Goal: Information Seeking & Learning: Learn about a topic

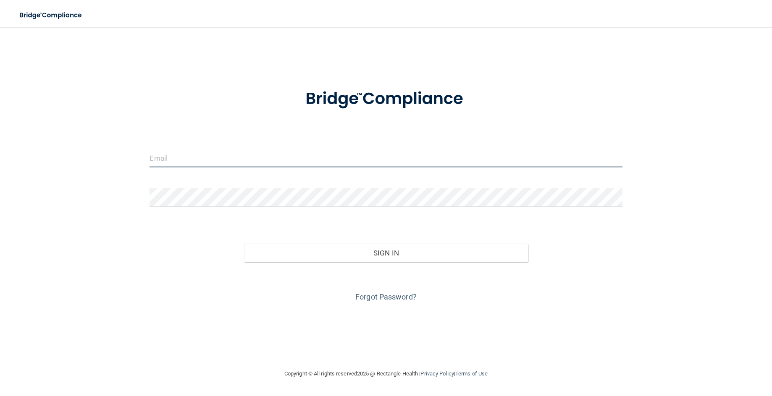
click at [214, 161] on input "email" at bounding box center [385, 158] width 472 height 19
type input "[EMAIL_ADDRESS][DOMAIN_NAME]"
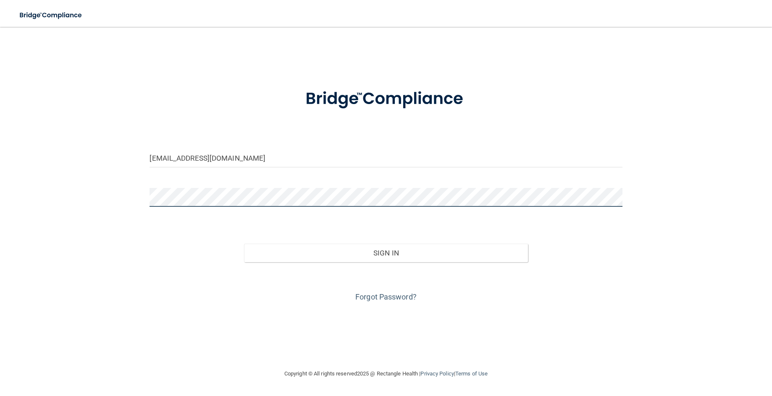
click at [244, 244] on button "Sign In" at bounding box center [385, 253] width 283 height 18
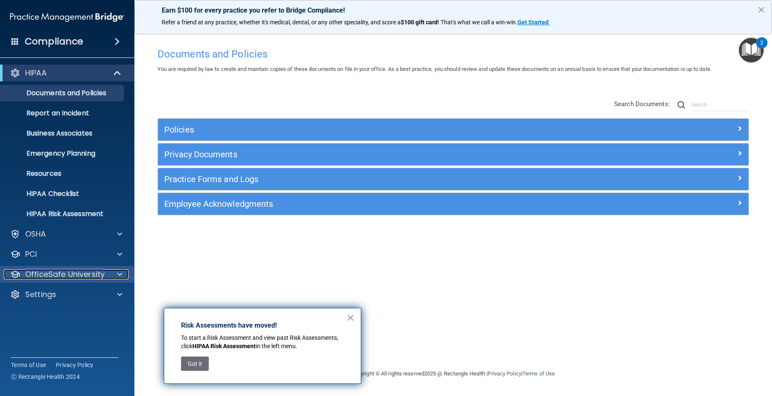
click at [64, 277] on p "OfficeSafe University" at bounding box center [64, 274] width 79 height 10
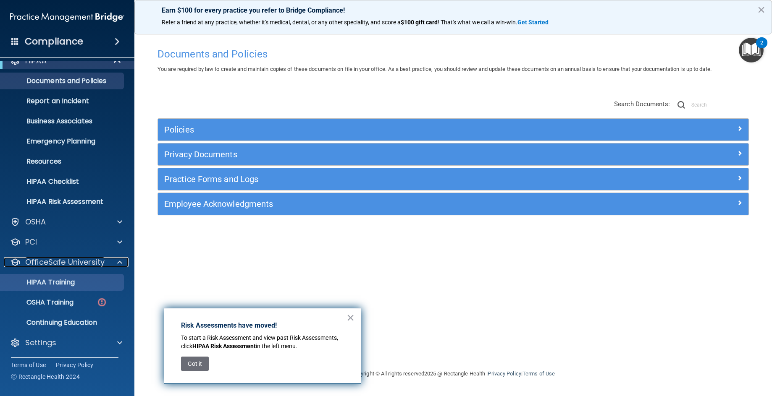
scroll to position [13, 0]
click at [59, 284] on p "HIPAA Training" at bounding box center [39, 282] width 69 height 8
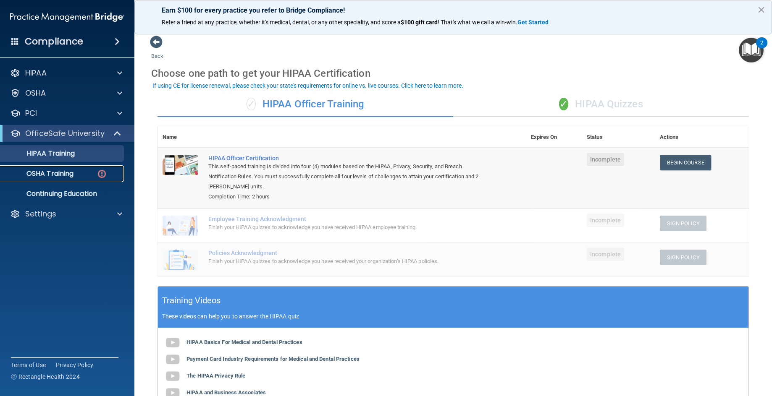
click at [65, 173] on p "OSHA Training" at bounding box center [39, 174] width 68 height 8
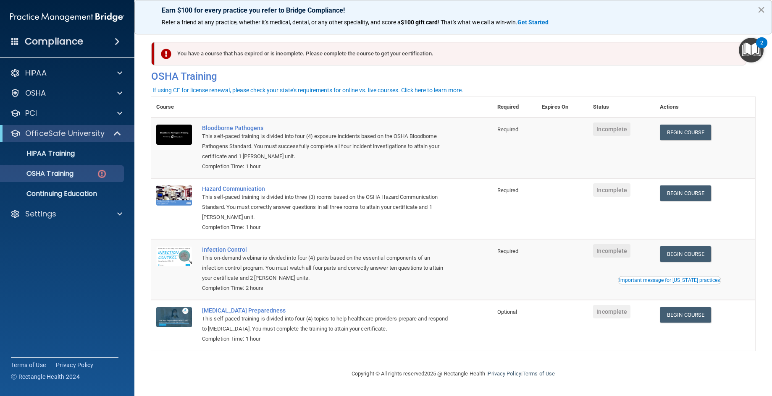
click at [758, 6] on button "×" at bounding box center [761, 9] width 8 height 13
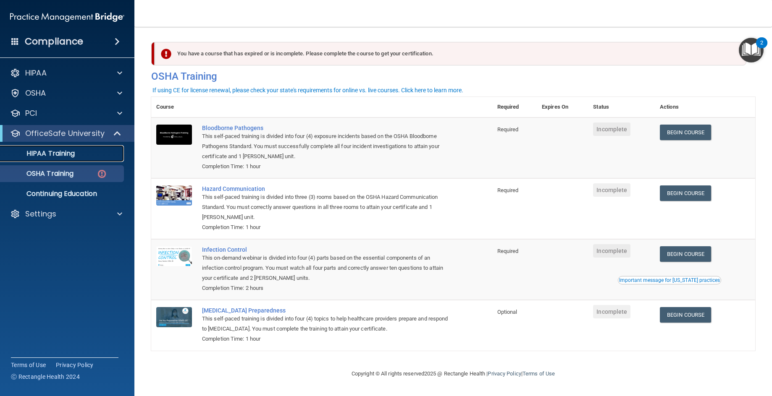
click at [65, 153] on p "HIPAA Training" at bounding box center [39, 153] width 69 height 8
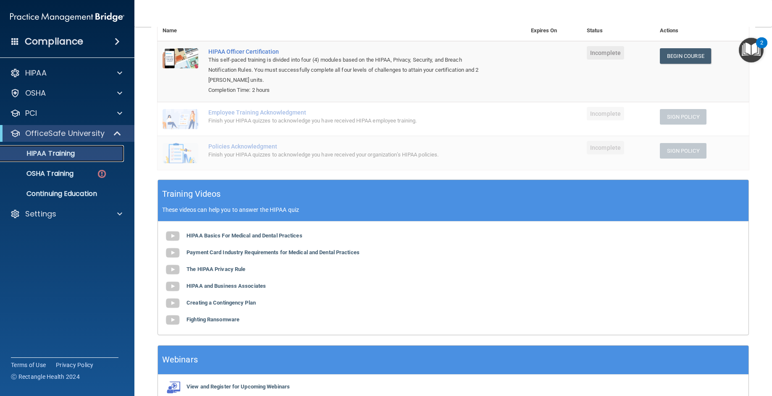
scroll to position [151, 0]
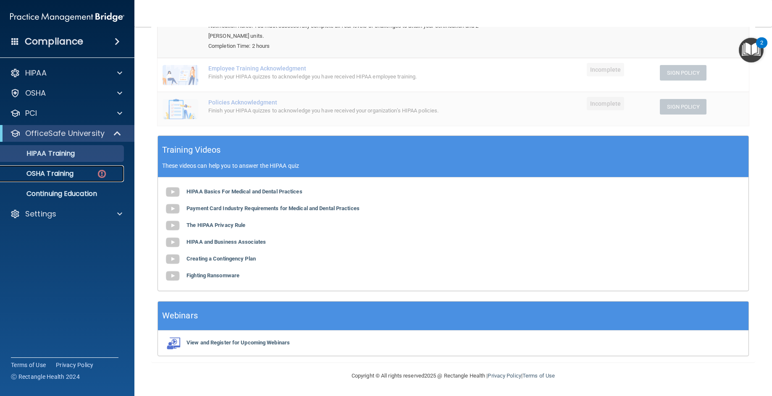
click at [37, 175] on p "OSHA Training" at bounding box center [39, 174] width 68 height 8
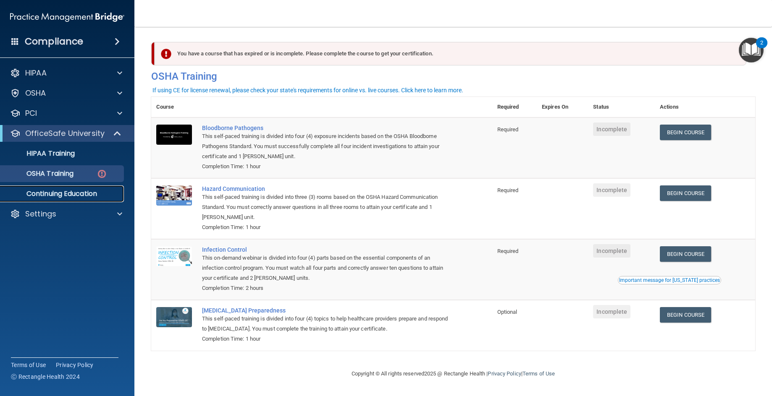
click at [51, 191] on p "Continuing Education" at bounding box center [62, 194] width 115 height 8
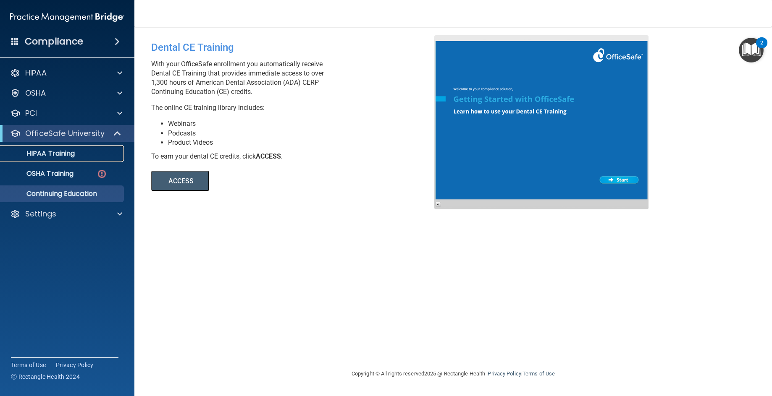
click at [59, 154] on p "HIPAA Training" at bounding box center [39, 153] width 69 height 8
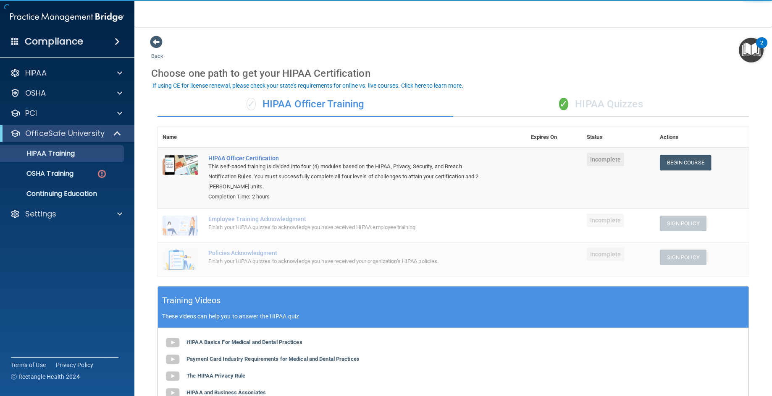
click at [562, 104] on span "✓" at bounding box center [563, 104] width 9 height 13
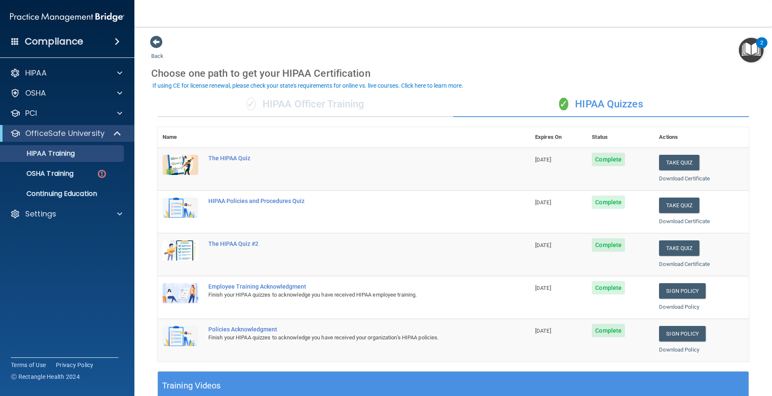
click at [329, 103] on div "✓ HIPAA Officer Training" at bounding box center [305, 104] width 296 height 25
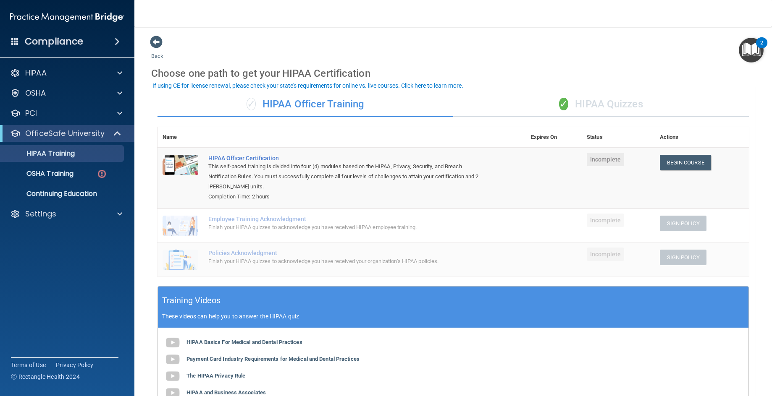
click at [583, 109] on div "✓ HIPAA Quizzes" at bounding box center [601, 104] width 296 height 25
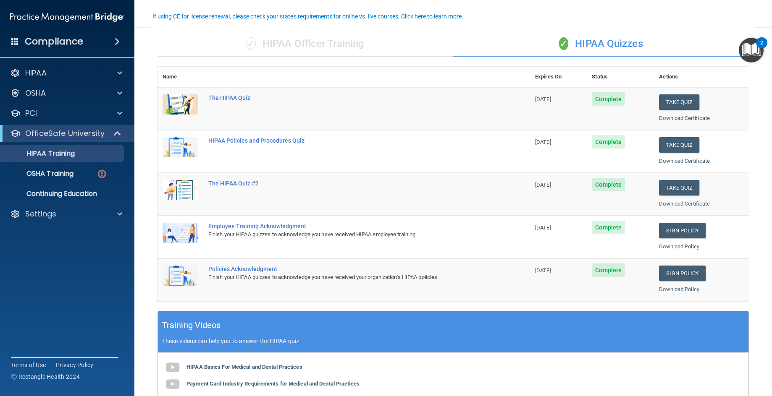
scroll to position [84, 0]
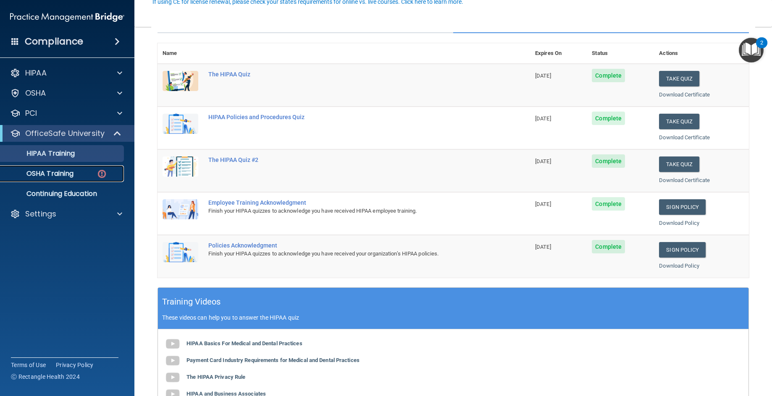
click at [59, 170] on p "OSHA Training" at bounding box center [39, 174] width 68 height 8
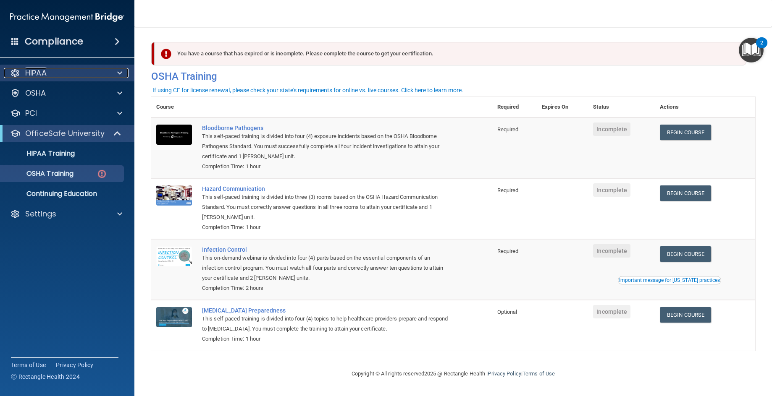
click at [63, 71] on div "HIPAA" at bounding box center [56, 73] width 104 height 10
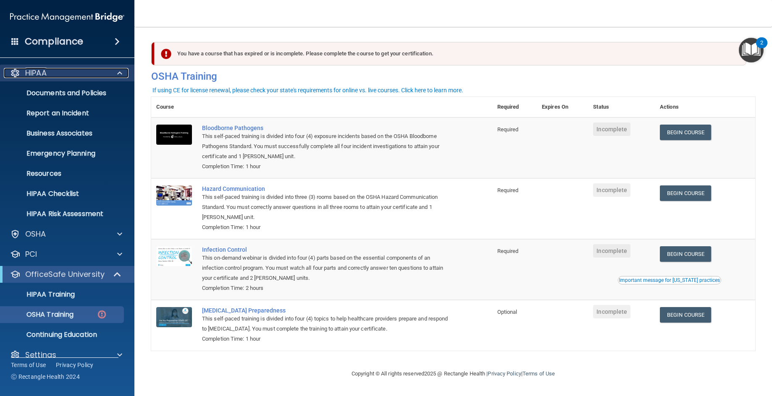
click at [63, 71] on div "HIPAA" at bounding box center [56, 73] width 104 height 10
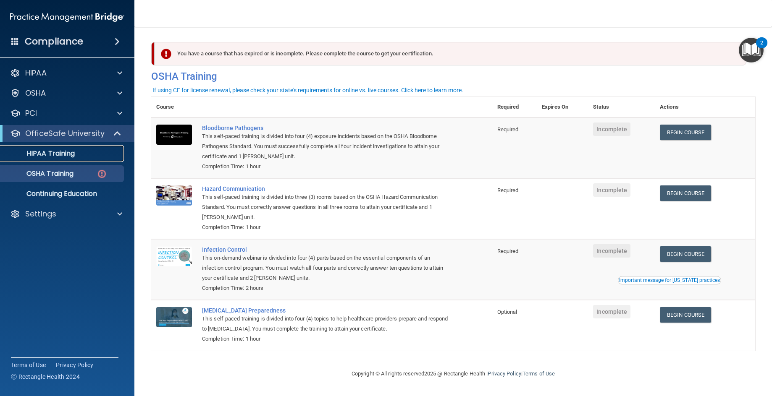
click at [61, 155] on p "HIPAA Training" at bounding box center [39, 153] width 69 height 8
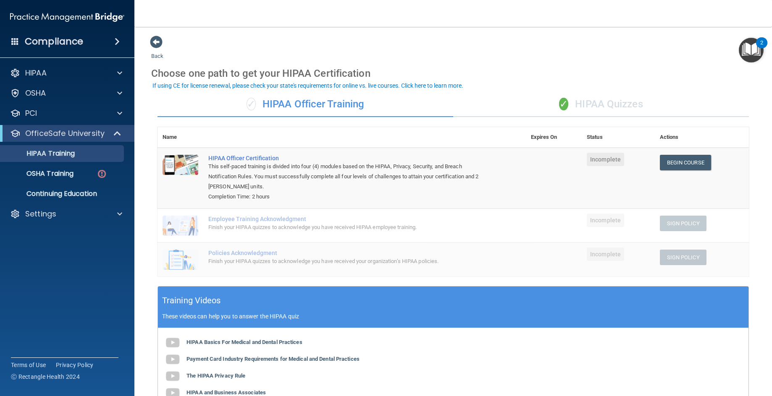
click at [616, 103] on div "✓ HIPAA Quizzes" at bounding box center [601, 104] width 296 height 25
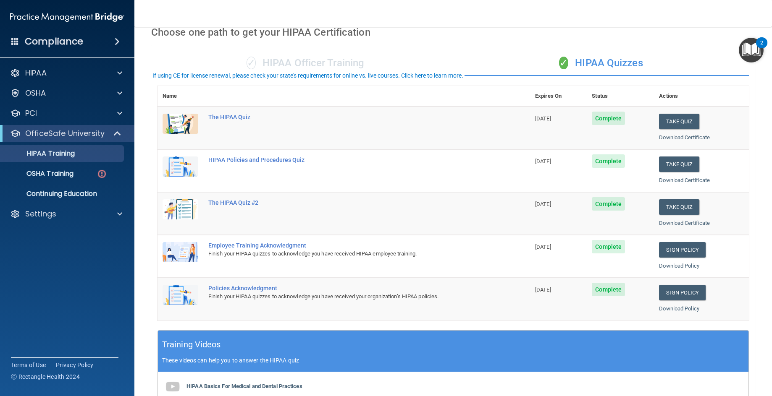
scroll to position [42, 0]
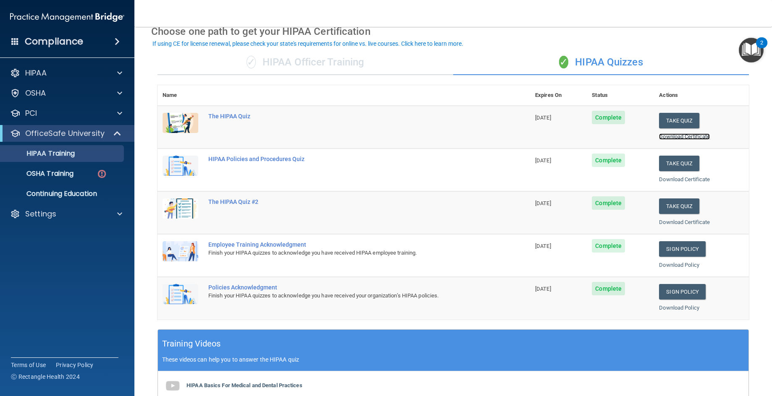
click at [685, 138] on link "Download Certificate" at bounding box center [684, 136] width 51 height 6
click at [675, 223] on link "Download Certificate" at bounding box center [684, 222] width 51 height 6
click at [684, 180] on link "Download Certificate" at bounding box center [684, 179] width 51 height 6
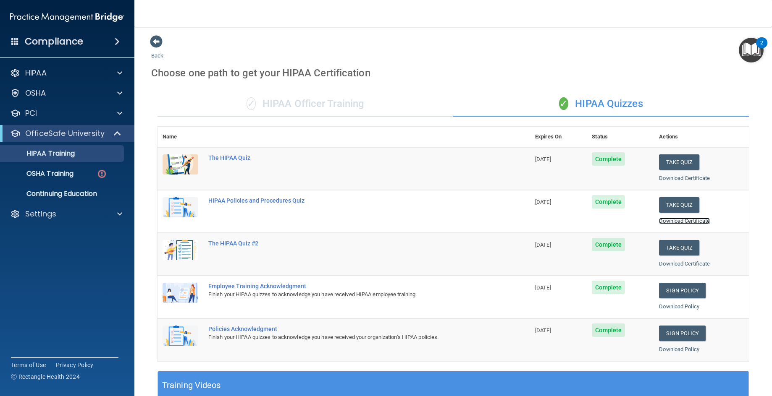
scroll to position [0, 0]
click at [667, 179] on link "Download Certificate" at bounding box center [684, 178] width 51 height 6
click at [664, 221] on link "Download Certificate" at bounding box center [684, 221] width 51 height 6
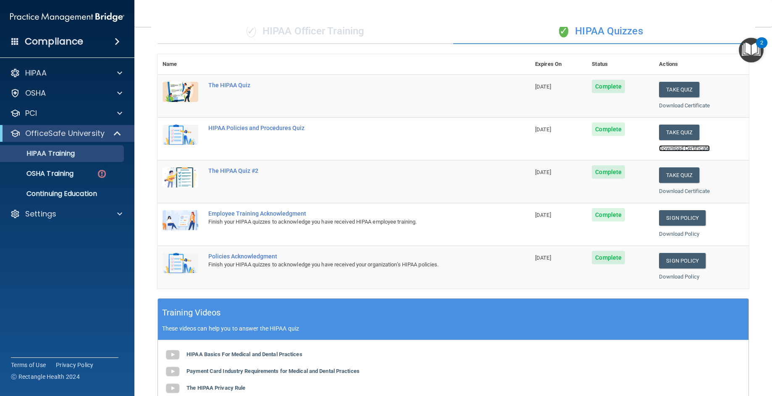
scroll to position [68, 0]
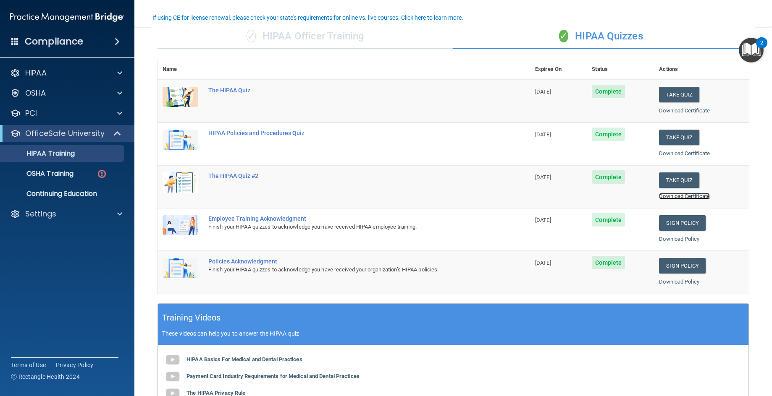
click at [667, 197] on link "Download Certificate" at bounding box center [684, 196] width 51 height 6
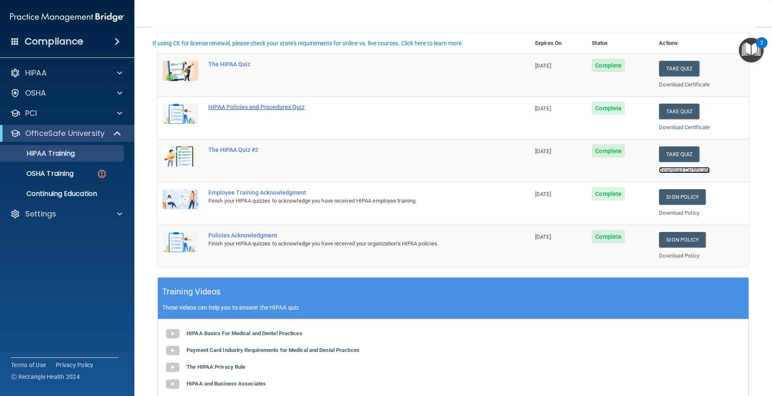
scroll to position [126, 0]
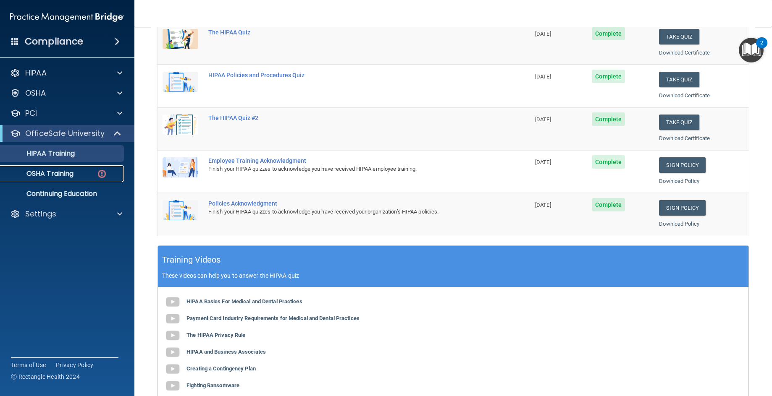
click at [49, 167] on link "OSHA Training" at bounding box center [58, 173] width 132 height 17
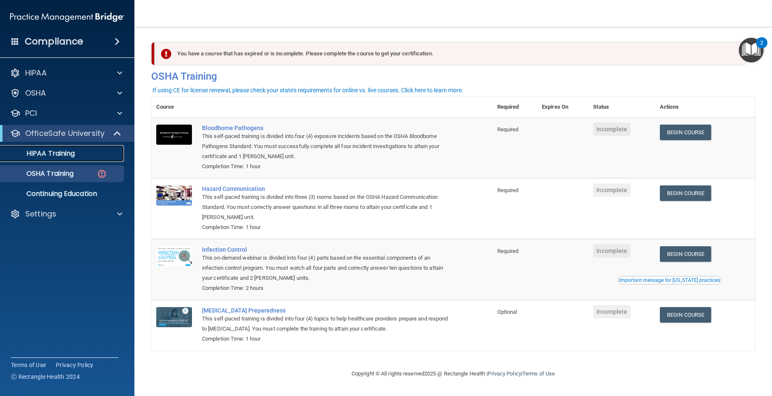
click at [62, 154] on p "HIPAA Training" at bounding box center [39, 153] width 69 height 8
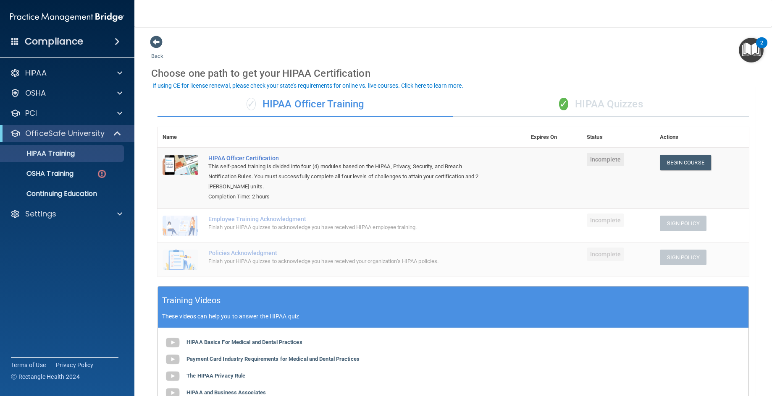
click at [627, 105] on div "✓ HIPAA Quizzes" at bounding box center [601, 104] width 296 height 25
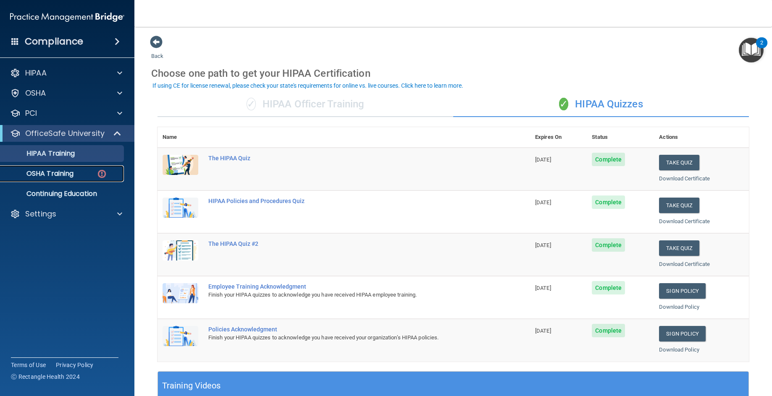
click at [48, 175] on p "OSHA Training" at bounding box center [39, 174] width 68 height 8
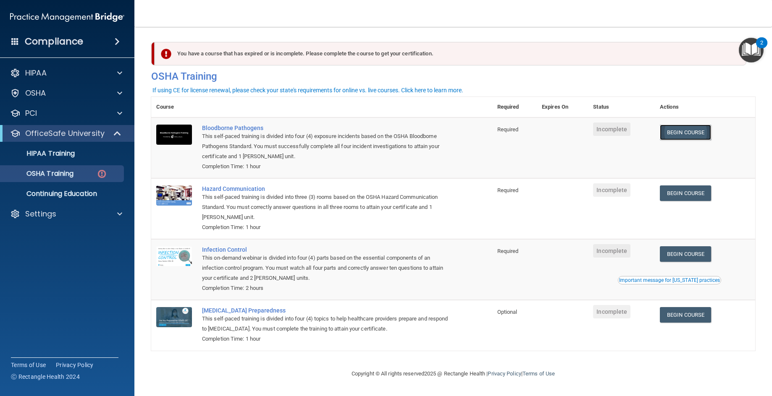
click at [685, 136] on link "Begin Course" at bounding box center [684, 133] width 51 height 16
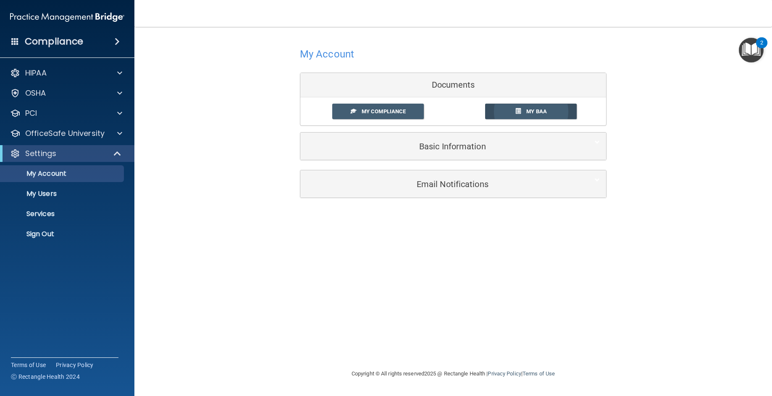
click at [516, 110] on span at bounding box center [517, 110] width 5 height 5
click at [395, 118] on link "My Compliance" at bounding box center [378, 112] width 92 height 16
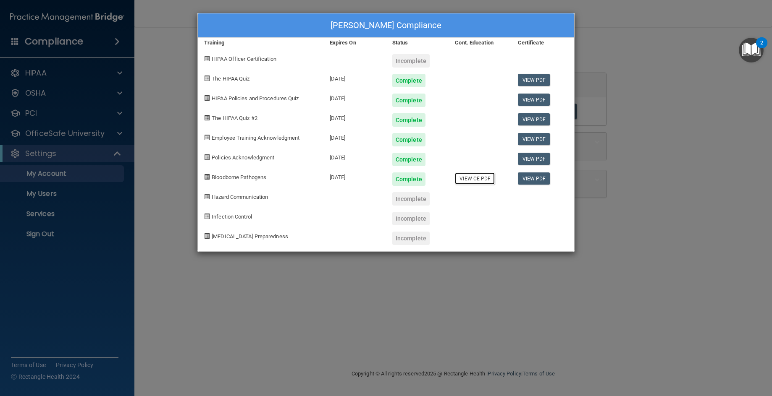
click at [474, 182] on link "View CE PDF" at bounding box center [475, 179] width 40 height 12
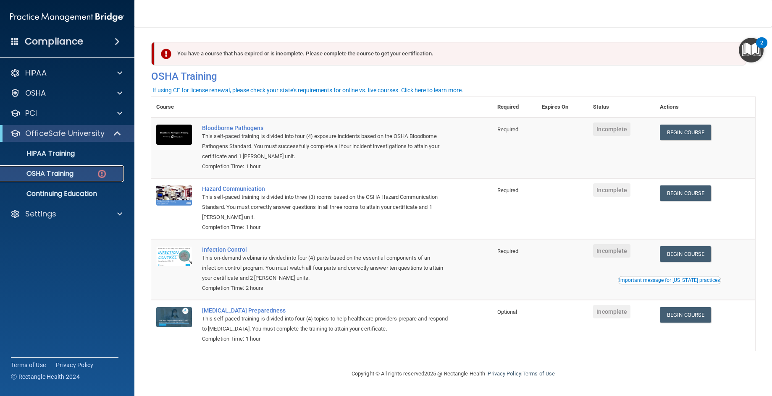
click at [52, 177] on p "OSHA Training" at bounding box center [39, 174] width 68 height 8
click at [67, 155] on p "HIPAA Training" at bounding box center [39, 153] width 69 height 8
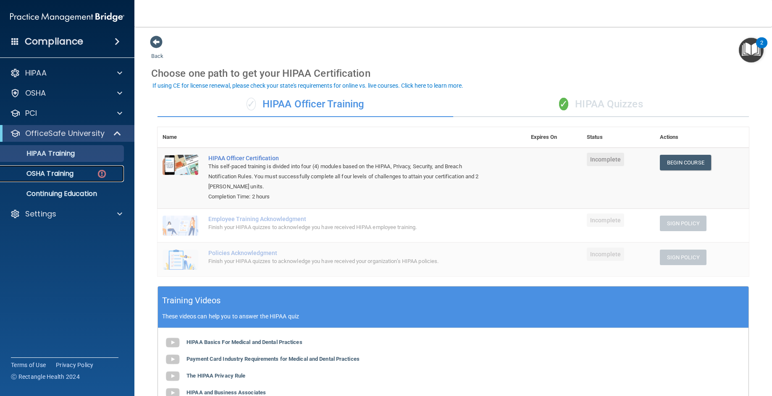
click at [71, 172] on p "OSHA Training" at bounding box center [39, 174] width 68 height 8
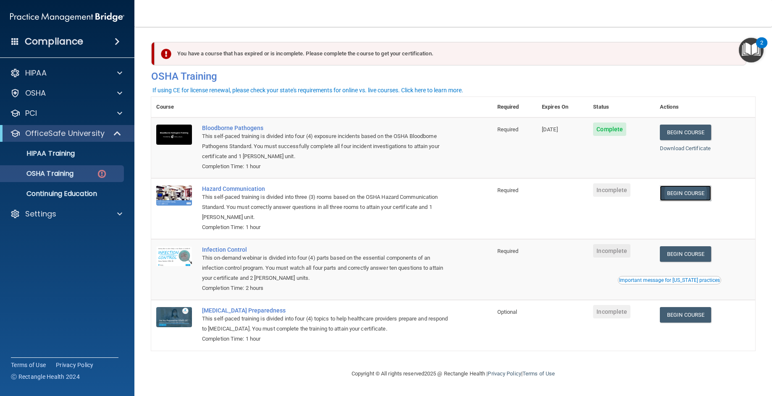
click at [682, 196] on link "Begin Course" at bounding box center [684, 194] width 51 height 16
click at [699, 196] on link "Begin Course" at bounding box center [684, 194] width 51 height 16
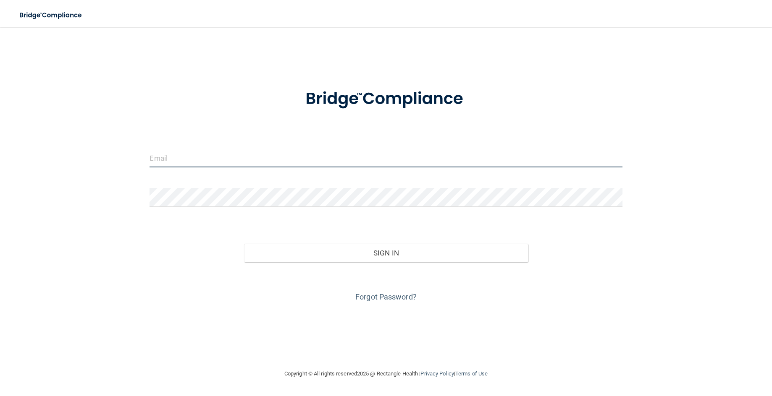
click at [204, 156] on input "email" at bounding box center [385, 158] width 472 height 19
type input "[EMAIL_ADDRESS][DOMAIN_NAME]"
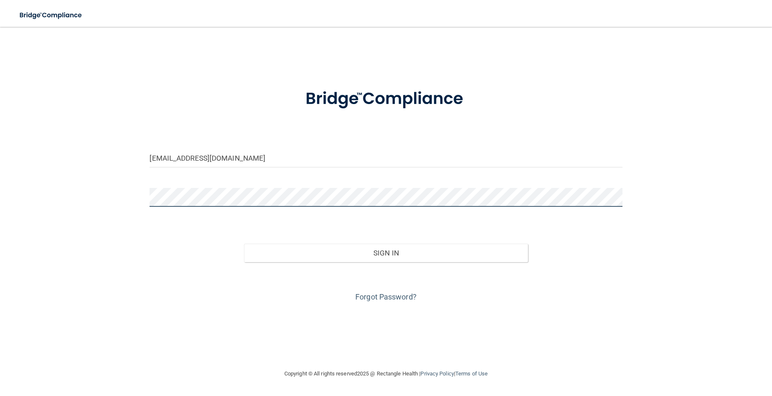
click at [244, 244] on button "Sign In" at bounding box center [385, 253] width 283 height 18
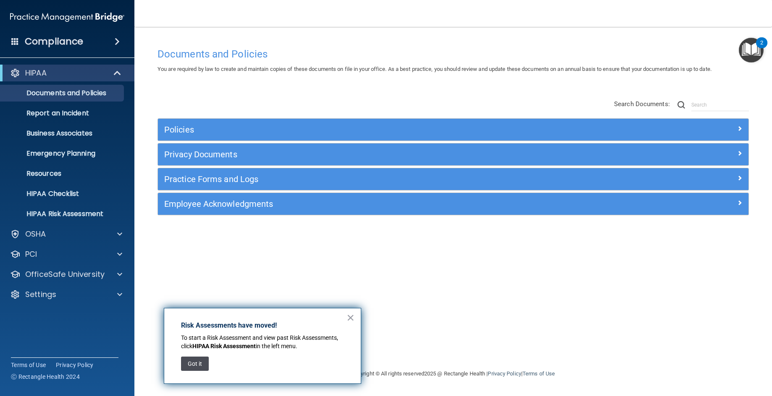
click at [197, 361] on button "Got it" at bounding box center [195, 364] width 28 height 14
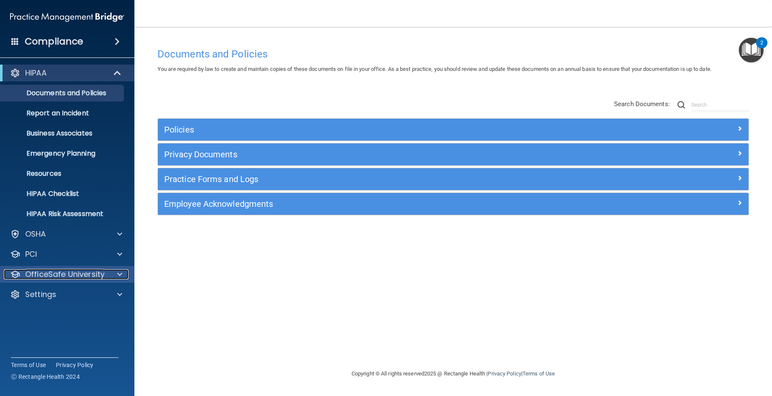
click at [49, 270] on p "OfficeSafe University" at bounding box center [64, 274] width 79 height 10
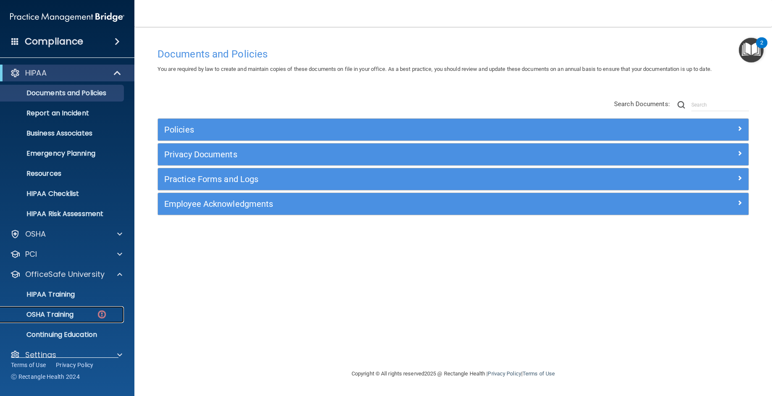
click at [48, 311] on p "OSHA Training" at bounding box center [39, 315] width 68 height 8
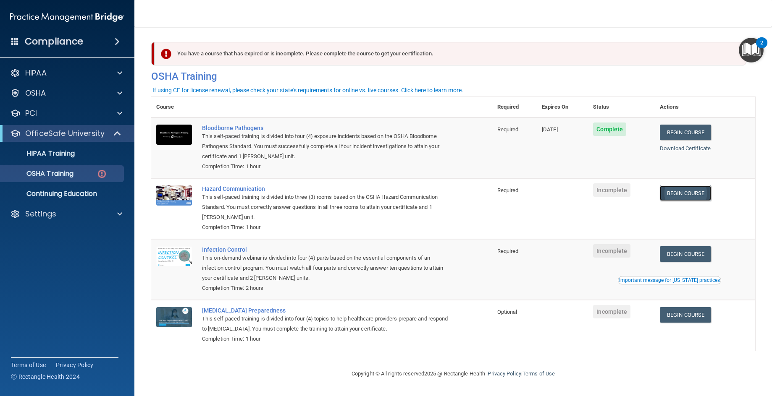
click at [676, 194] on link "Begin Course" at bounding box center [684, 194] width 51 height 16
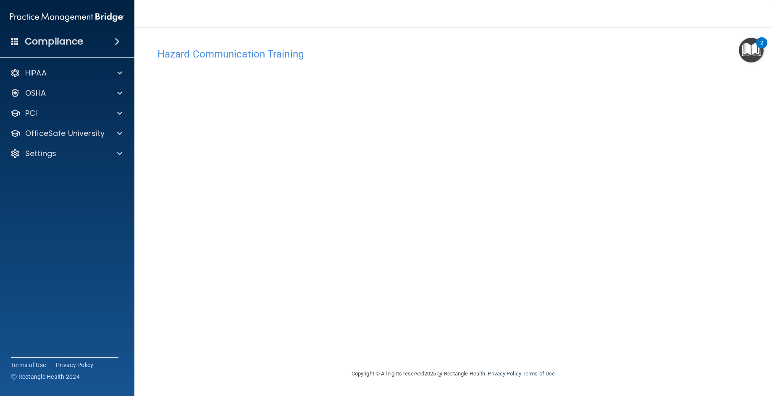
click at [629, 99] on div "Hazard Communication Training This course doesn’t expire until . Are you sure y…" at bounding box center [453, 206] width 604 height 325
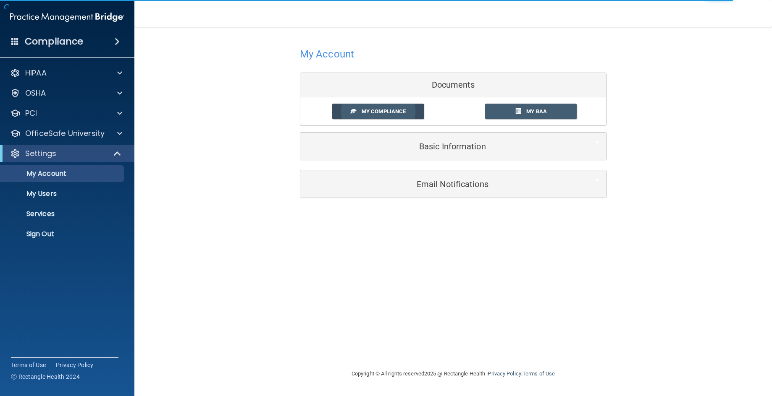
click at [366, 110] on span "My Compliance" at bounding box center [383, 111] width 44 height 6
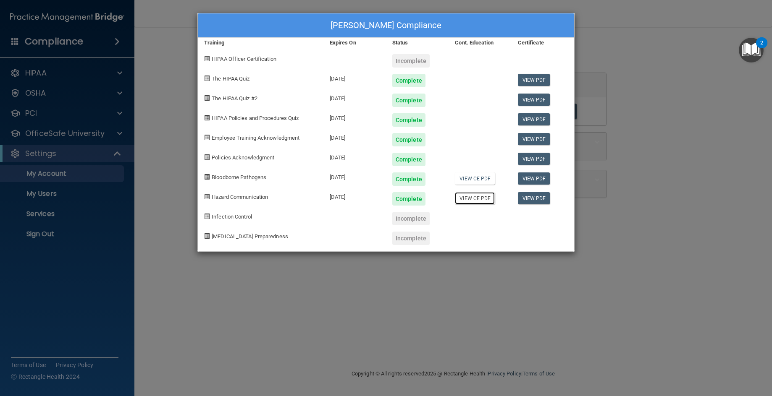
click at [461, 199] on link "View CE PDF" at bounding box center [475, 198] width 40 height 12
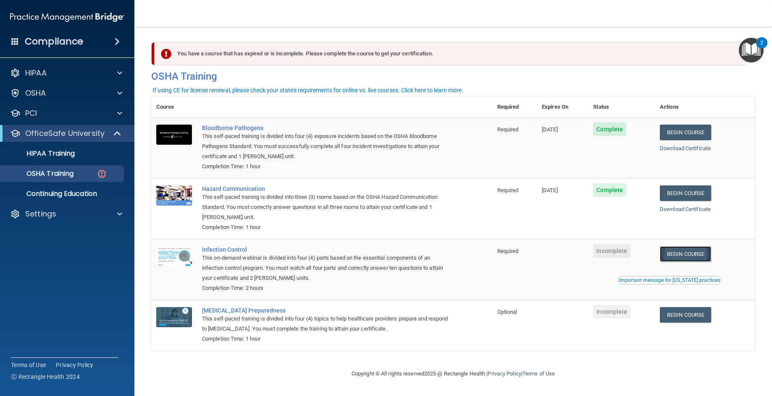
click at [693, 255] on link "Begin Course" at bounding box center [684, 254] width 51 height 16
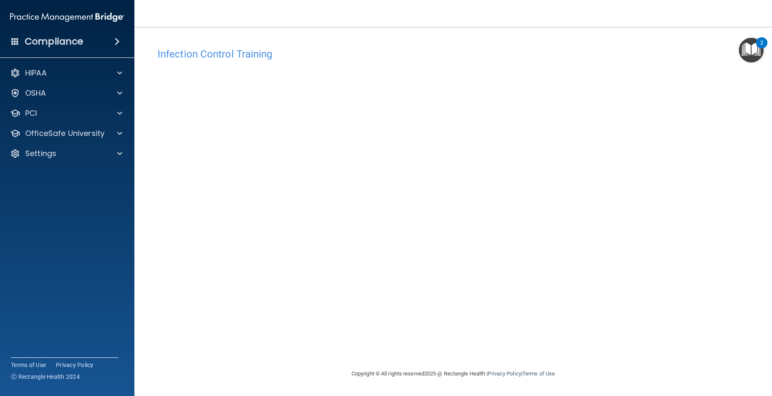
click at [679, 173] on div "Infection Control Training This course doesn’t expire until . Are you sure you …" at bounding box center [453, 206] width 604 height 325
click at [609, 269] on div "Infection Control Training This course doesn’t expire until . Are you sure you …" at bounding box center [453, 206] width 604 height 325
click at [200, 349] on div "Infection Control Training This course doesn’t expire until . Are you sure you …" at bounding box center [453, 206] width 604 height 325
click at [656, 213] on div "Infection Control Training This course doesn’t expire until . Are you sure you …" at bounding box center [453, 206] width 604 height 325
click at [691, 149] on div "Infection Control Training This course doesn’t expire until . Are you sure you …" at bounding box center [453, 206] width 604 height 325
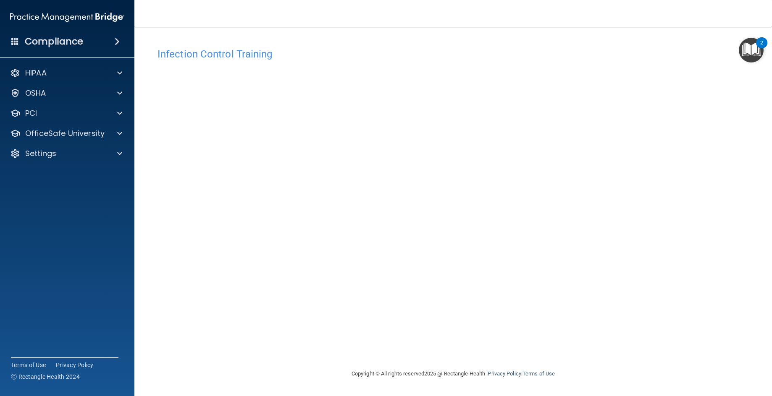
click at [647, 128] on div "Infection Control Training This course doesn’t expire until . Are you sure you …" at bounding box center [453, 206] width 604 height 325
click at [413, 23] on nav "Toggle navigation [PERSON_NAME] [EMAIL_ADDRESS][DOMAIN_NAME] Manage My Enterpri…" at bounding box center [452, 13] width 637 height 27
click at [671, 121] on div "Infection Control Training This course doesn’t expire until . Are you sure you …" at bounding box center [453, 206] width 604 height 325
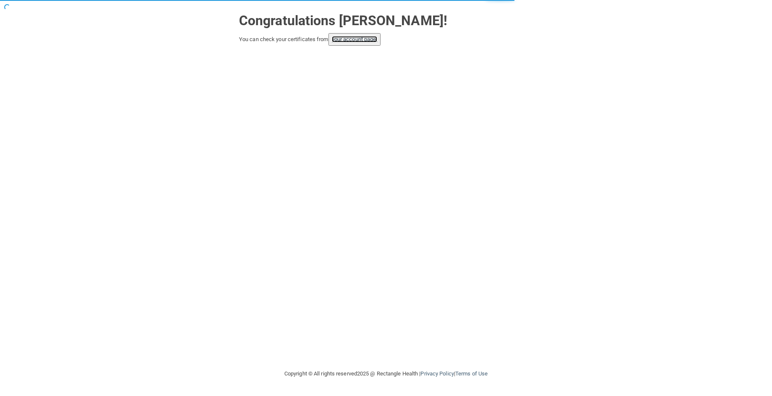
click at [357, 37] on link "your account page!" at bounding box center [355, 39] width 46 height 6
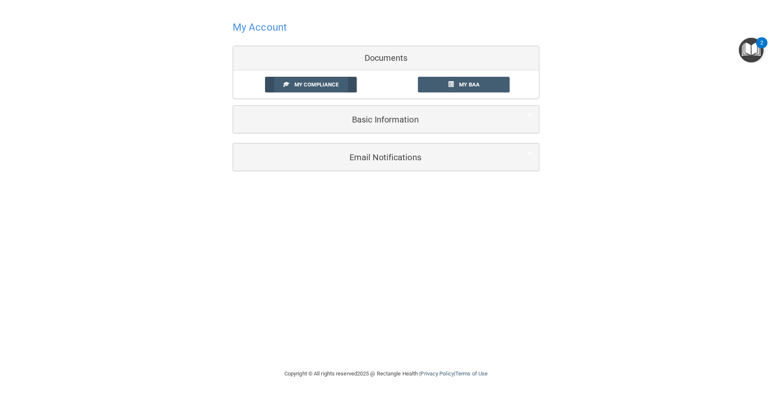
click at [301, 81] on span "My Compliance" at bounding box center [316, 84] width 44 height 6
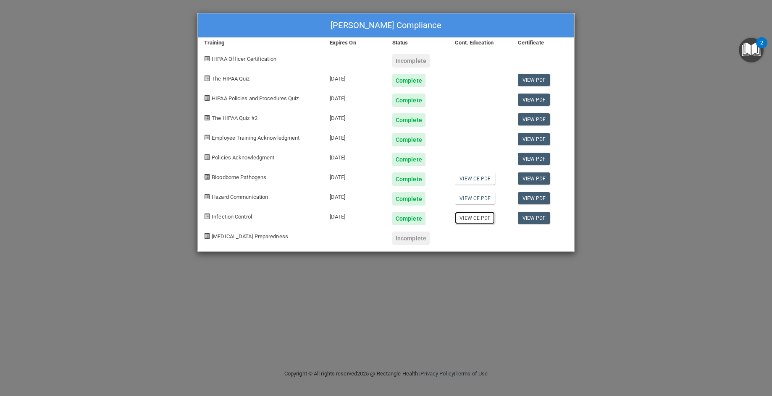
click link "View CE PDF"
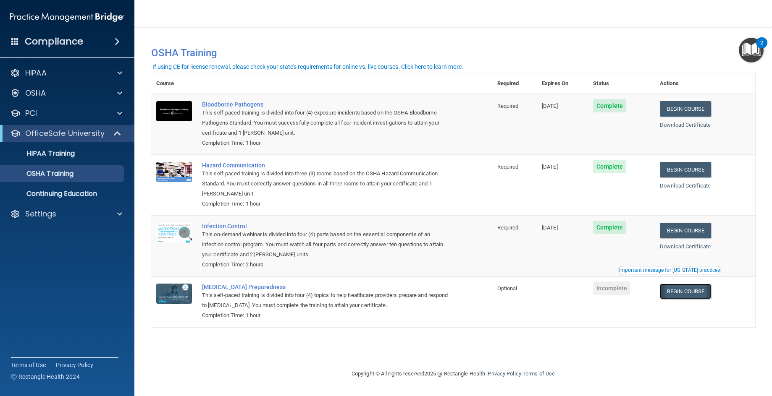
click at [697, 293] on link "Begin Course" at bounding box center [684, 292] width 51 height 16
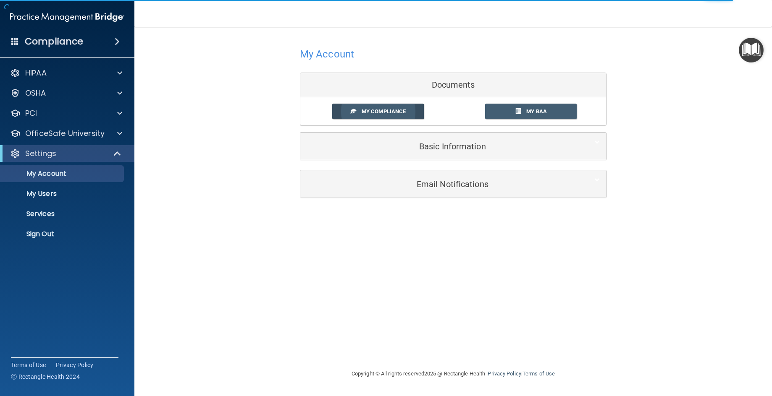
click at [369, 112] on span "My Compliance" at bounding box center [383, 111] width 44 height 6
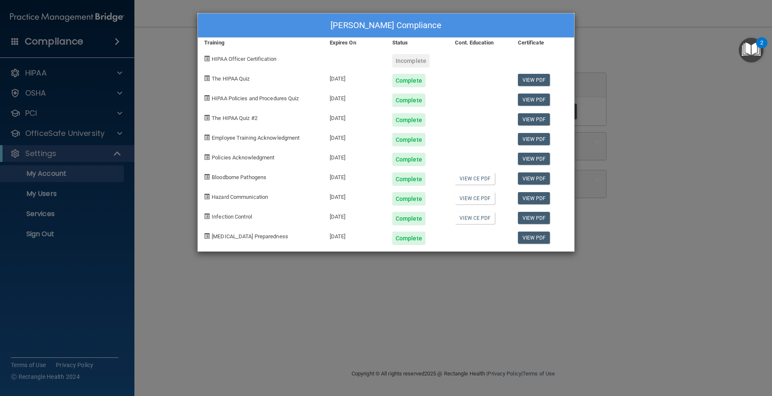
click at [475, 242] on div at bounding box center [479, 235] width 63 height 20
click at [475, 238] on div at bounding box center [479, 235] width 63 height 20
click at [475, 237] on div at bounding box center [479, 235] width 63 height 20
click at [475, 236] on div at bounding box center [479, 235] width 63 height 20
click at [475, 235] on div at bounding box center [479, 235] width 63 height 20
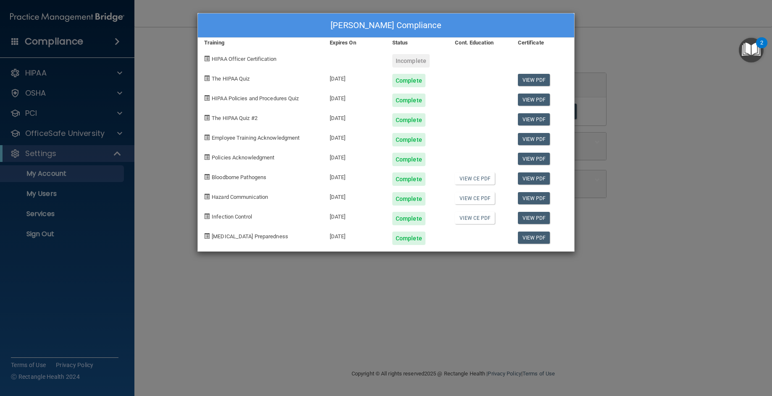
click at [650, 22] on div "Justin Hill's Compliance Training Expires On Status Cont. Education Certificate…" at bounding box center [386, 198] width 772 height 396
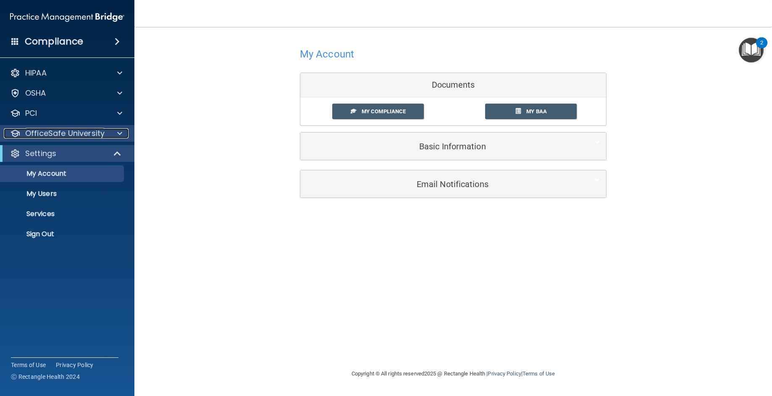
click at [46, 135] on p "OfficeSafe University" at bounding box center [64, 133] width 79 height 10
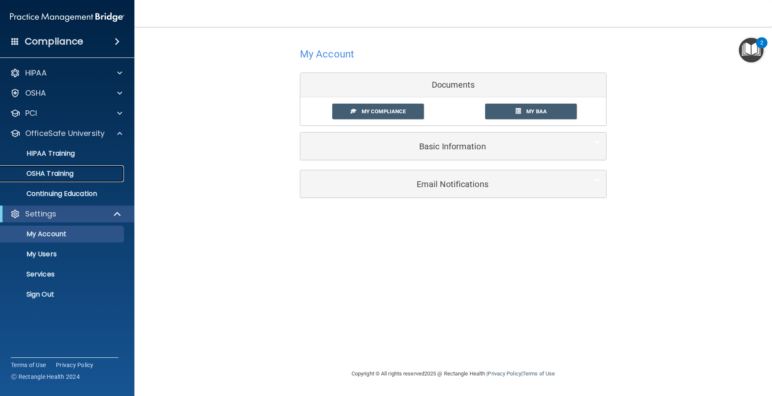
click at [45, 174] on p "OSHA Training" at bounding box center [39, 174] width 68 height 8
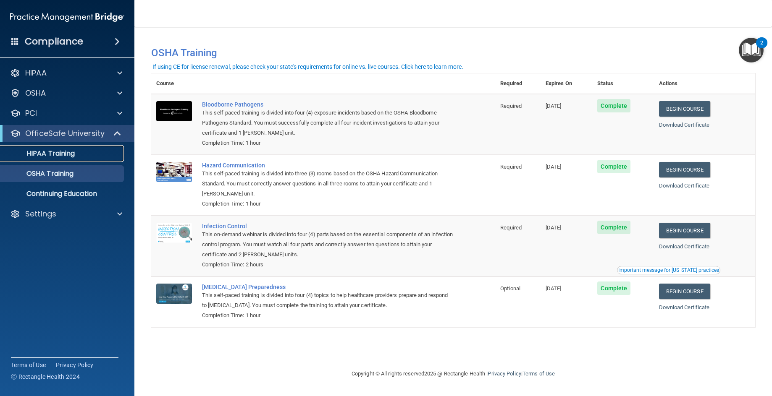
click at [61, 154] on p "HIPAA Training" at bounding box center [39, 153] width 69 height 8
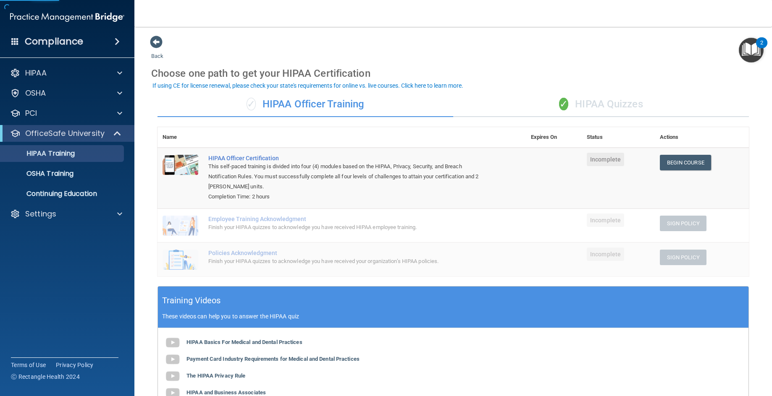
click at [315, 103] on div "✓ HIPAA Officer Training" at bounding box center [305, 104] width 296 height 25
click at [588, 101] on div "✓ HIPAA Quizzes" at bounding box center [601, 104] width 296 height 25
